Goal: Task Accomplishment & Management: Use online tool/utility

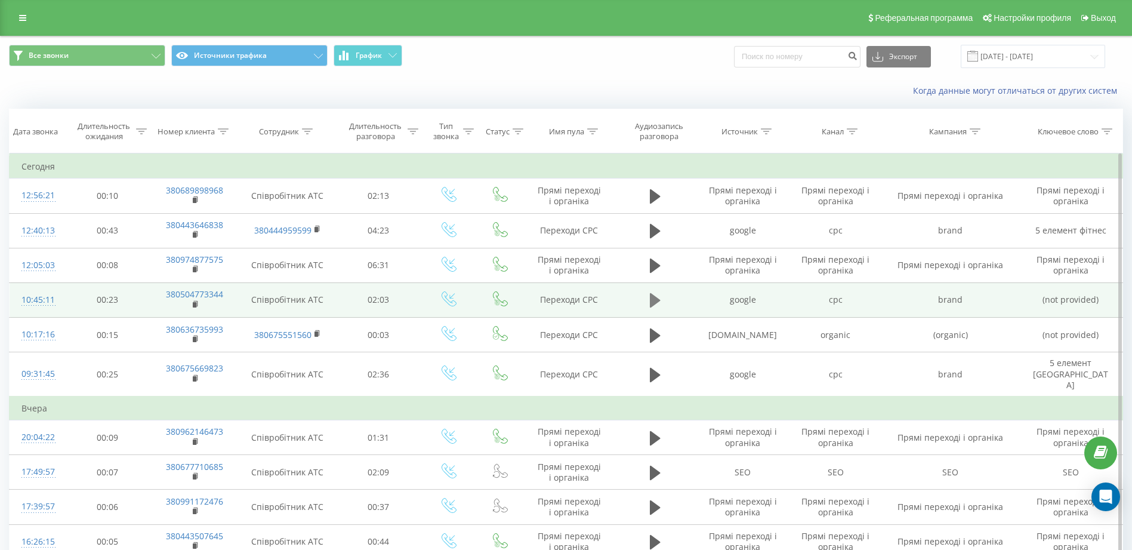
click at [653, 299] on icon at bounding box center [655, 300] width 11 height 14
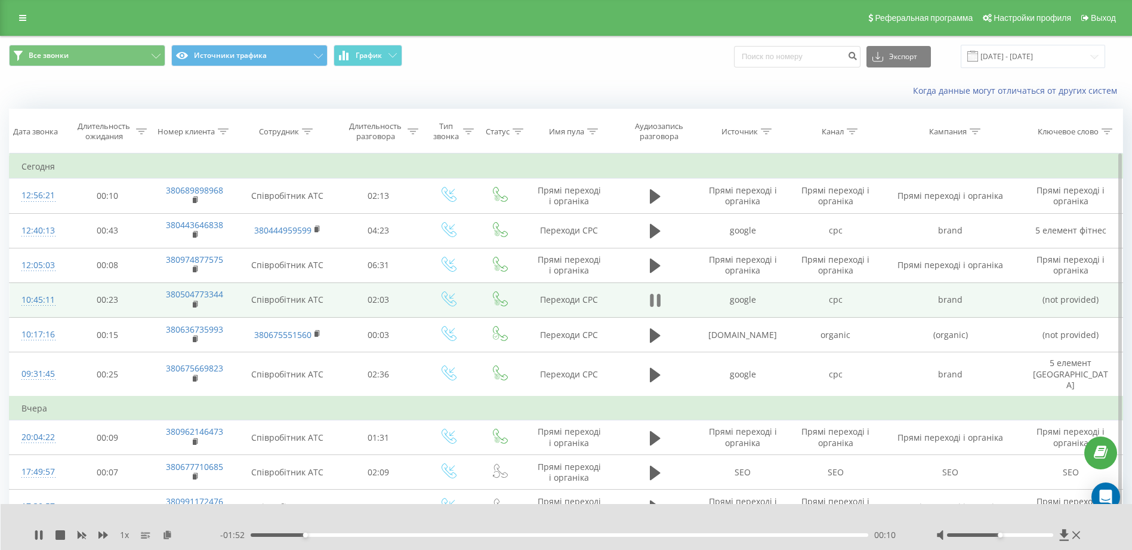
click at [659, 297] on icon at bounding box center [659, 300] width 4 height 13
drag, startPoint x: 301, startPoint y: 532, endPoint x: 178, endPoint y: 547, distance: 123.8
click at [178, 547] on div "1 x - 01:52 00:11 00:11" at bounding box center [567, 527] width 1132 height 46
drag, startPoint x: 178, startPoint y: 547, endPoint x: 306, endPoint y: 534, distance: 128.4
click at [306, 534] on div "00:11" at bounding box center [306, 534] width 5 height 5
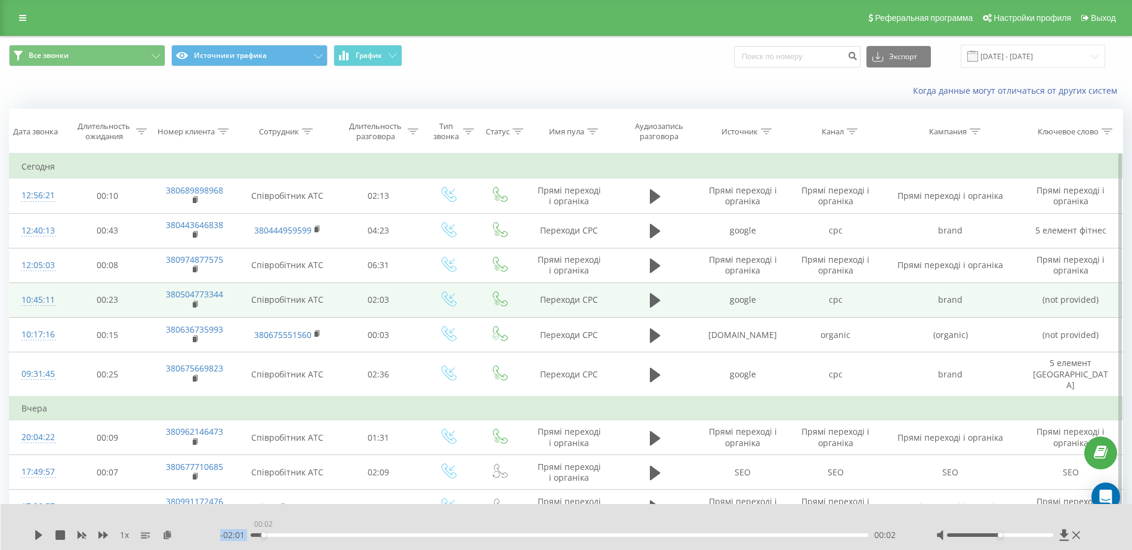
drag, startPoint x: 306, startPoint y: 534, endPoint x: 261, endPoint y: 535, distance: 45.4
click at [261, 535] on div "00:02" at bounding box center [263, 534] width 5 height 5
click at [652, 300] on icon at bounding box center [655, 300] width 11 height 14
drag, startPoint x: 235, startPoint y: 292, endPoint x: 177, endPoint y: 291, distance: 57.3
click at [177, 291] on td "380504773344" at bounding box center [195, 299] width 90 height 35
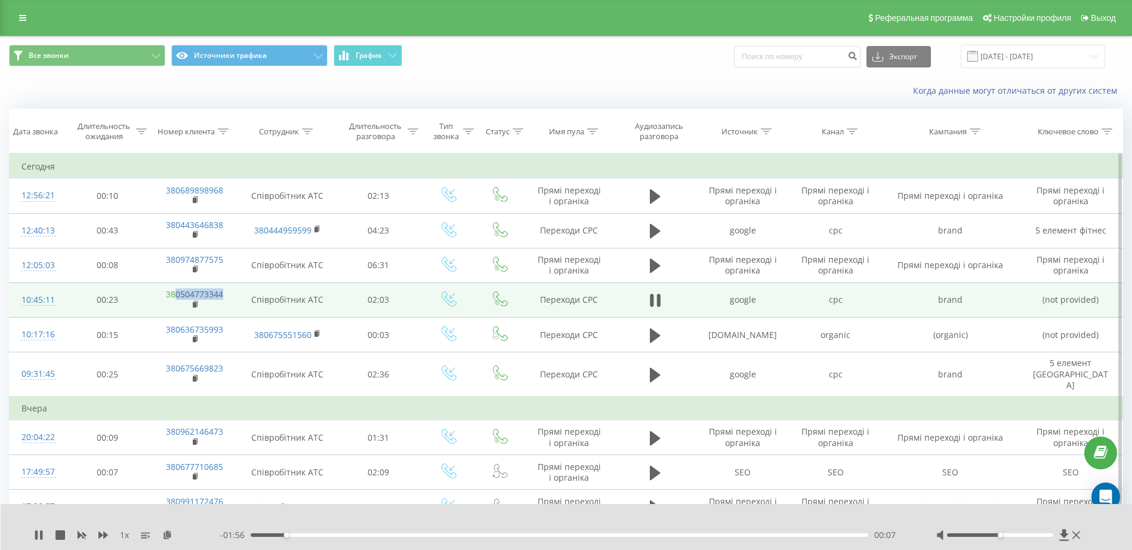
copy link "0504773344"
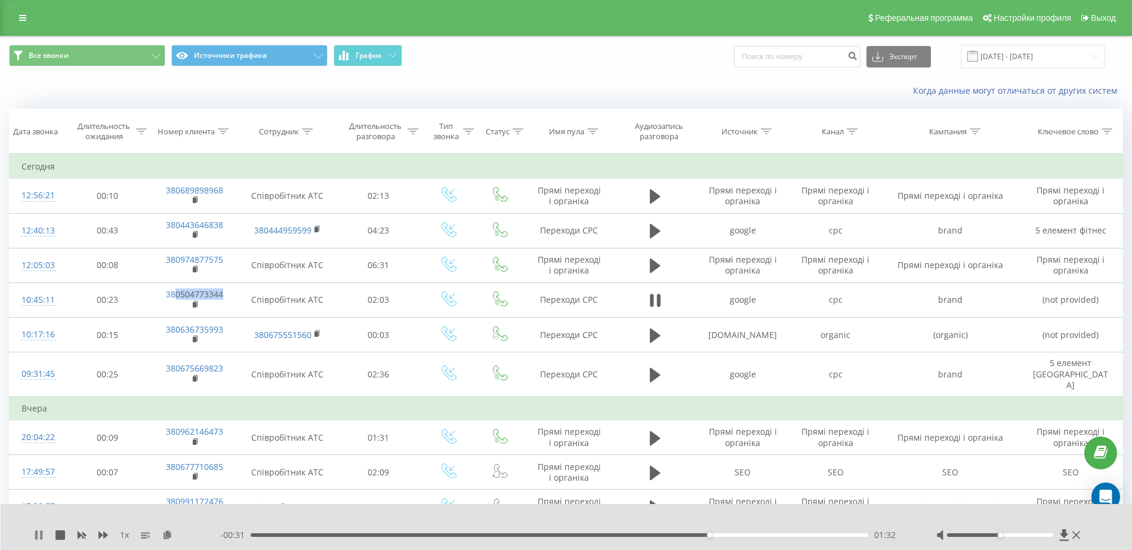
click at [39, 538] on icon at bounding box center [39, 535] width 10 height 10
